Goal: Transaction & Acquisition: Subscribe to service/newsletter

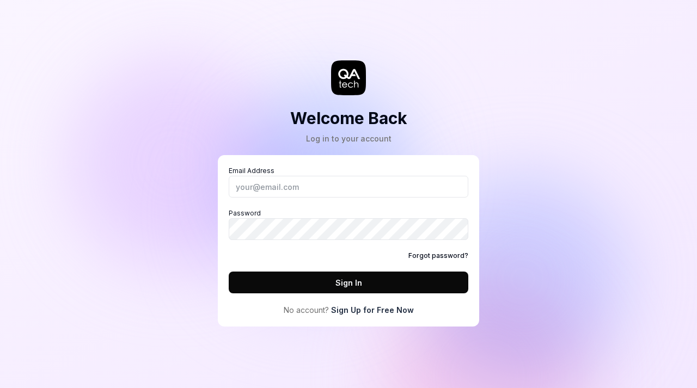
click at [372, 310] on link "Sign Up for Free Now" at bounding box center [372, 309] width 83 height 11
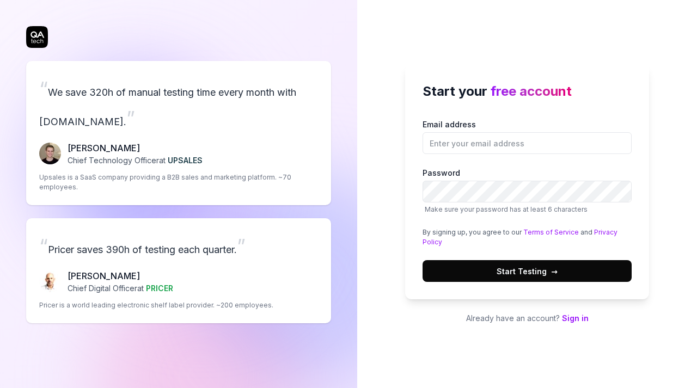
click at [527, 271] on span "Start Testing →" at bounding box center [526, 271] width 61 height 11
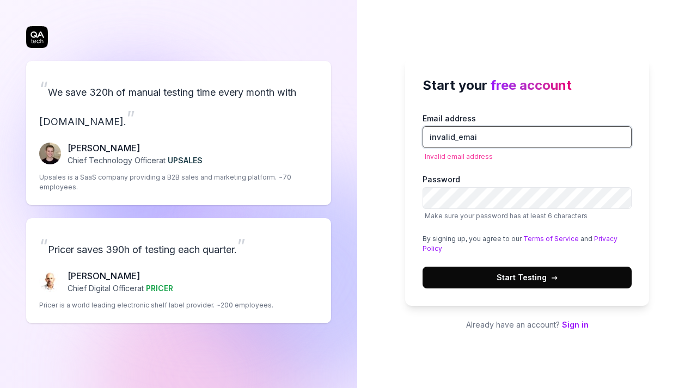
type input "invalid_email"
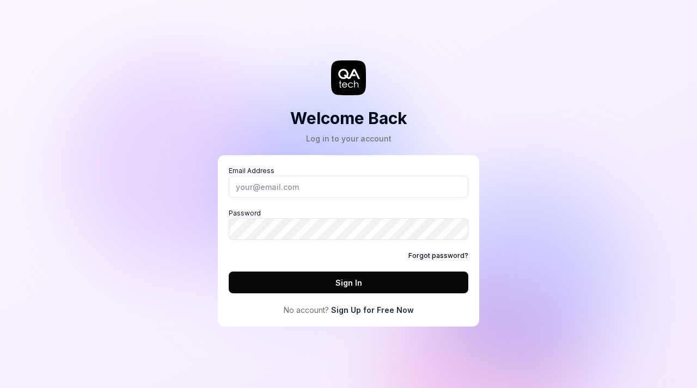
click at [371, 310] on link "Sign Up for Free Now" at bounding box center [372, 309] width 83 height 11
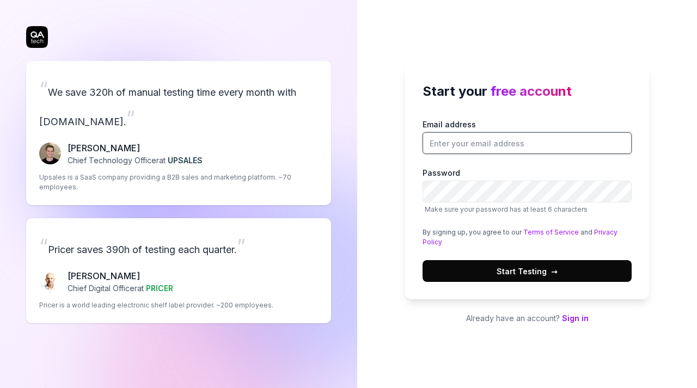
click at [526, 144] on input "Email address" at bounding box center [526, 143] width 209 height 22
type input "test@email.com"
